Goal: Find specific page/section: Find specific page/section

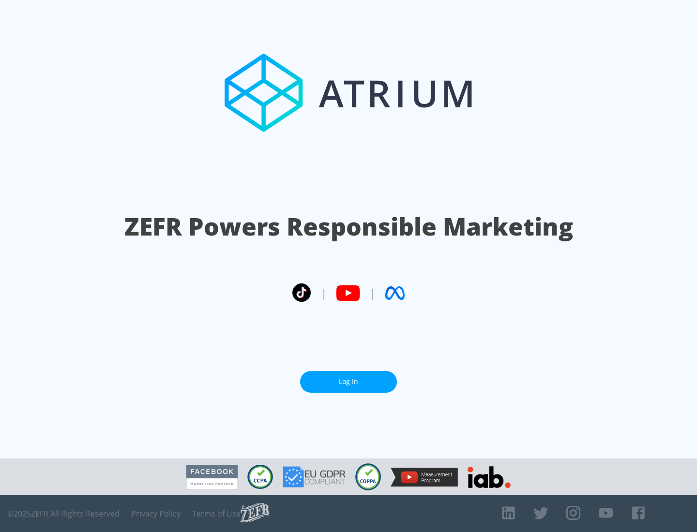
click at [348, 382] on link "Log In" at bounding box center [348, 382] width 97 height 22
